Goal: Find specific page/section: Find specific page/section

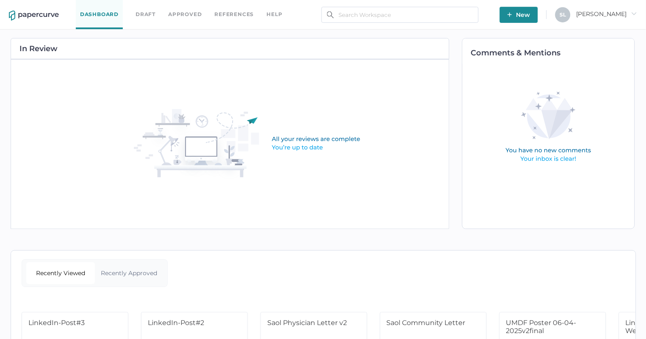
click at [179, 12] on link "Approved" at bounding box center [184, 14] width 33 height 9
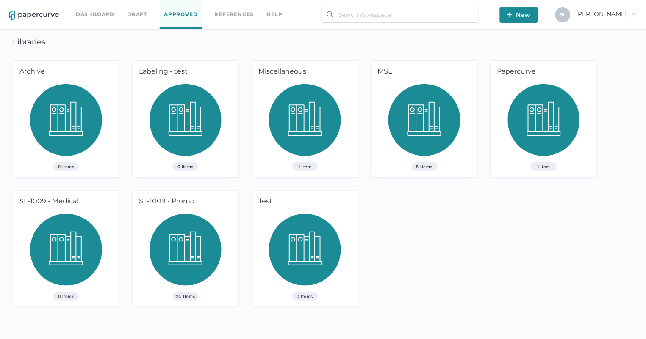
click at [216, 216] on img at bounding box center [185, 253] width 72 height 78
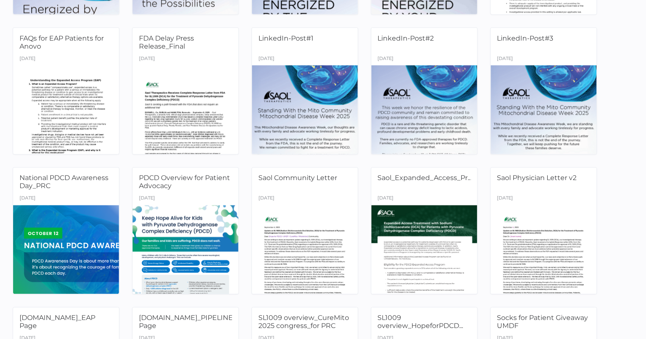
scroll to position [213, 0]
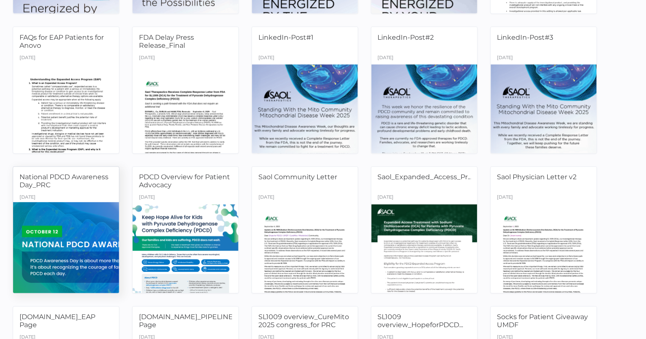
click at [98, 188] on div "National PDCD Awareness Day_PRC" at bounding box center [65, 183] width 93 height 19
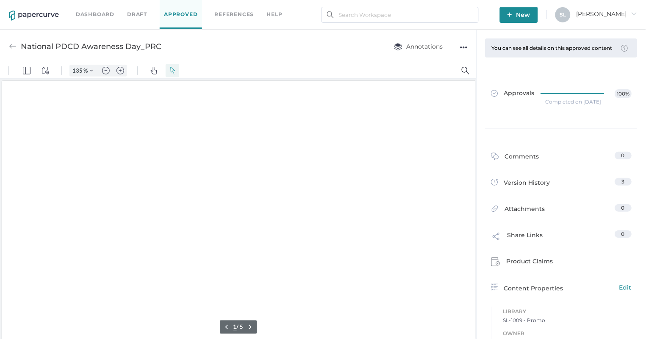
type input "135"
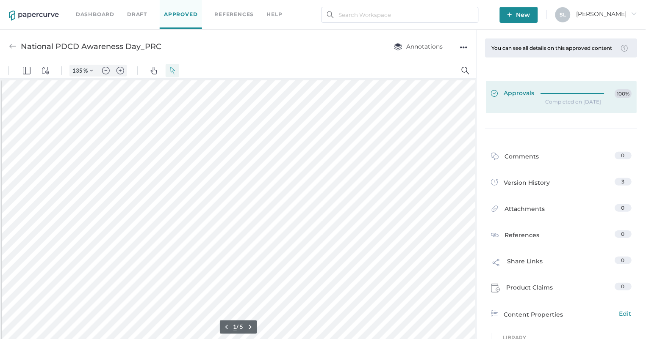
click at [520, 98] on span "Approvals" at bounding box center [513, 93] width 44 height 9
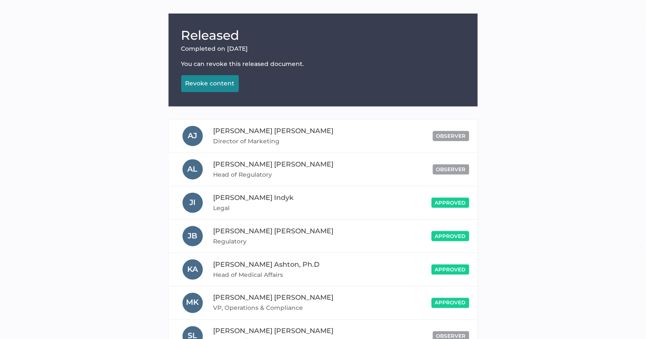
scroll to position [66, 0]
